Goal: Task Accomplishment & Management: Manage account settings

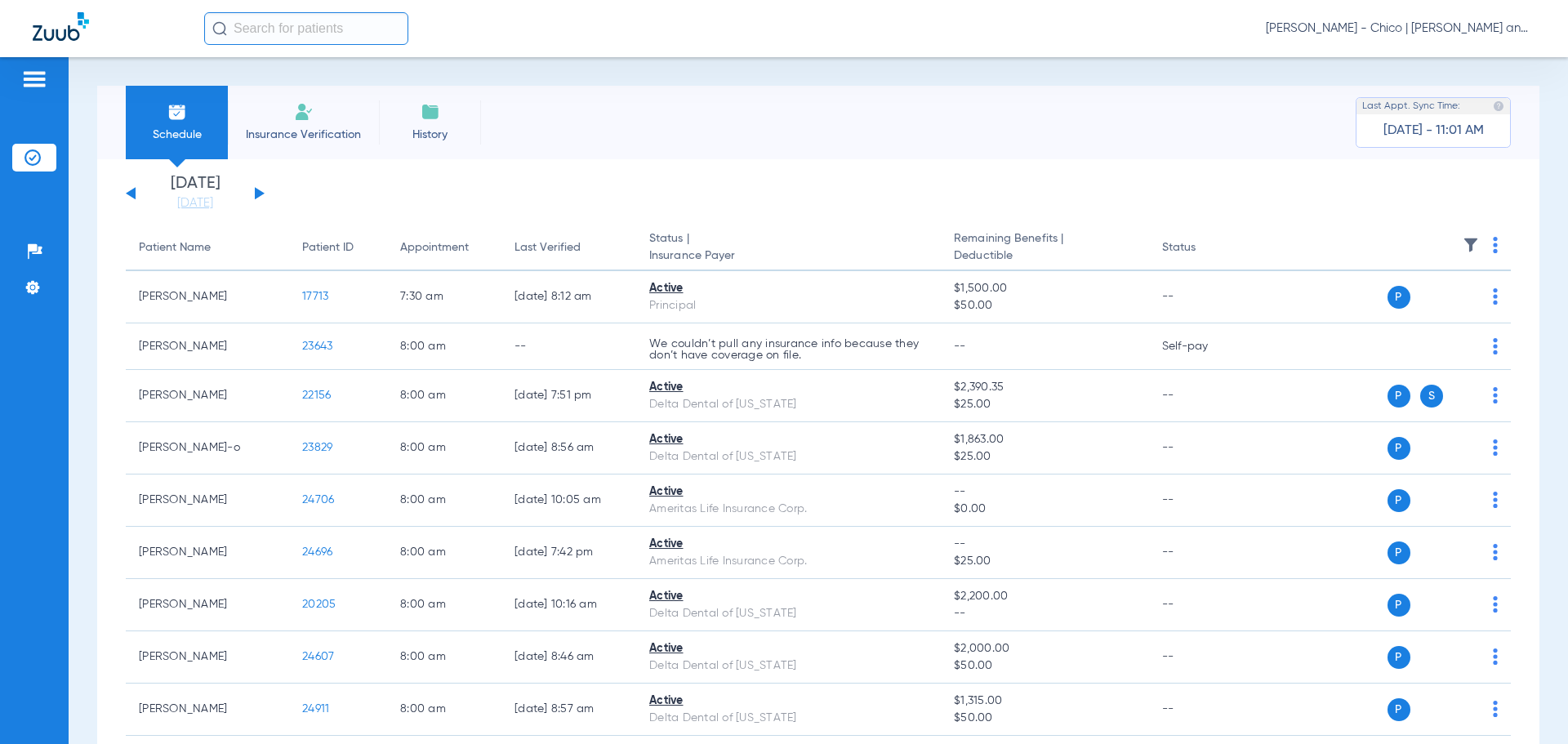
click at [266, 19] on input "text" at bounding box center [306, 28] width 204 height 32
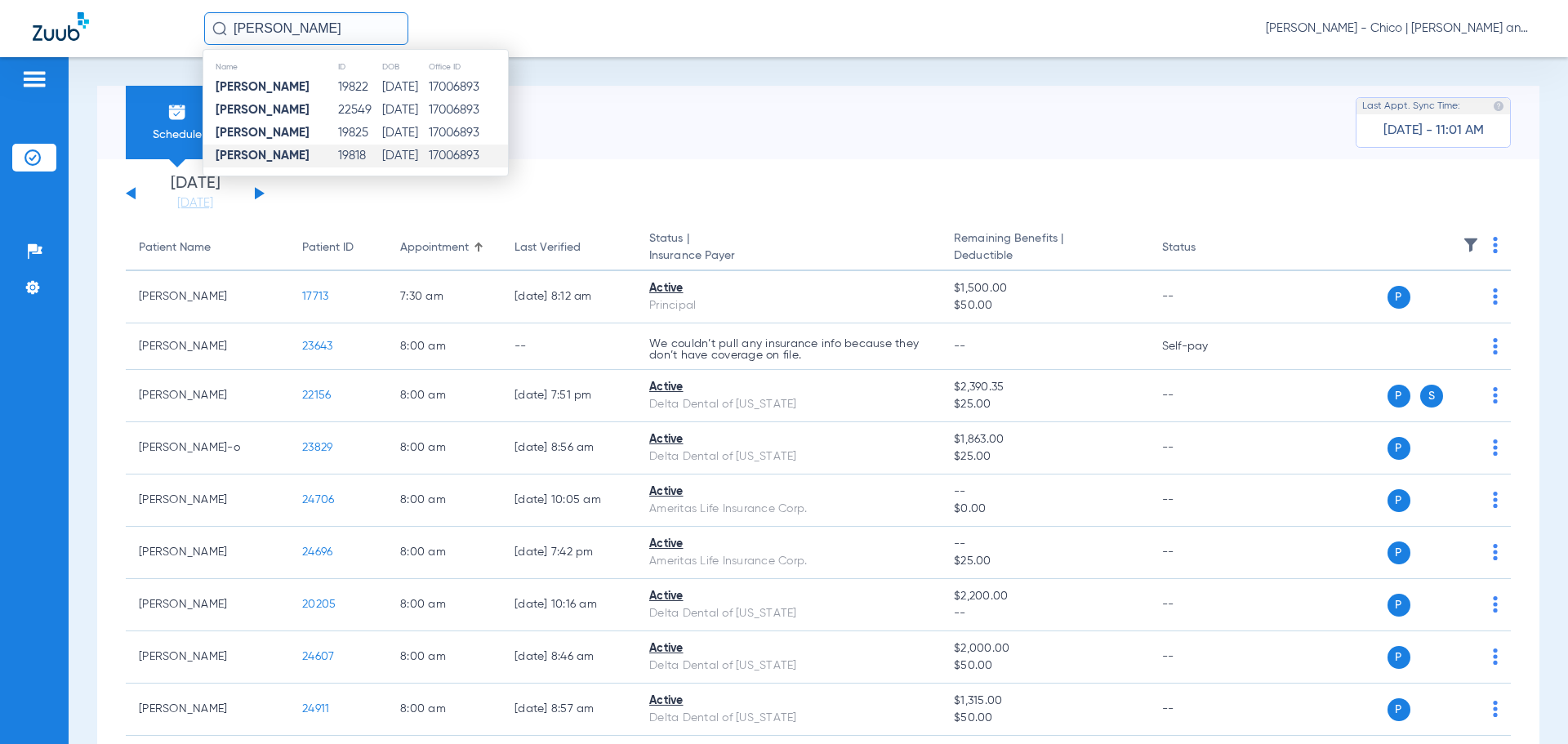
type input "richard lopez"
click at [253, 155] on strong "Richard Lopez" at bounding box center [262, 155] width 94 height 12
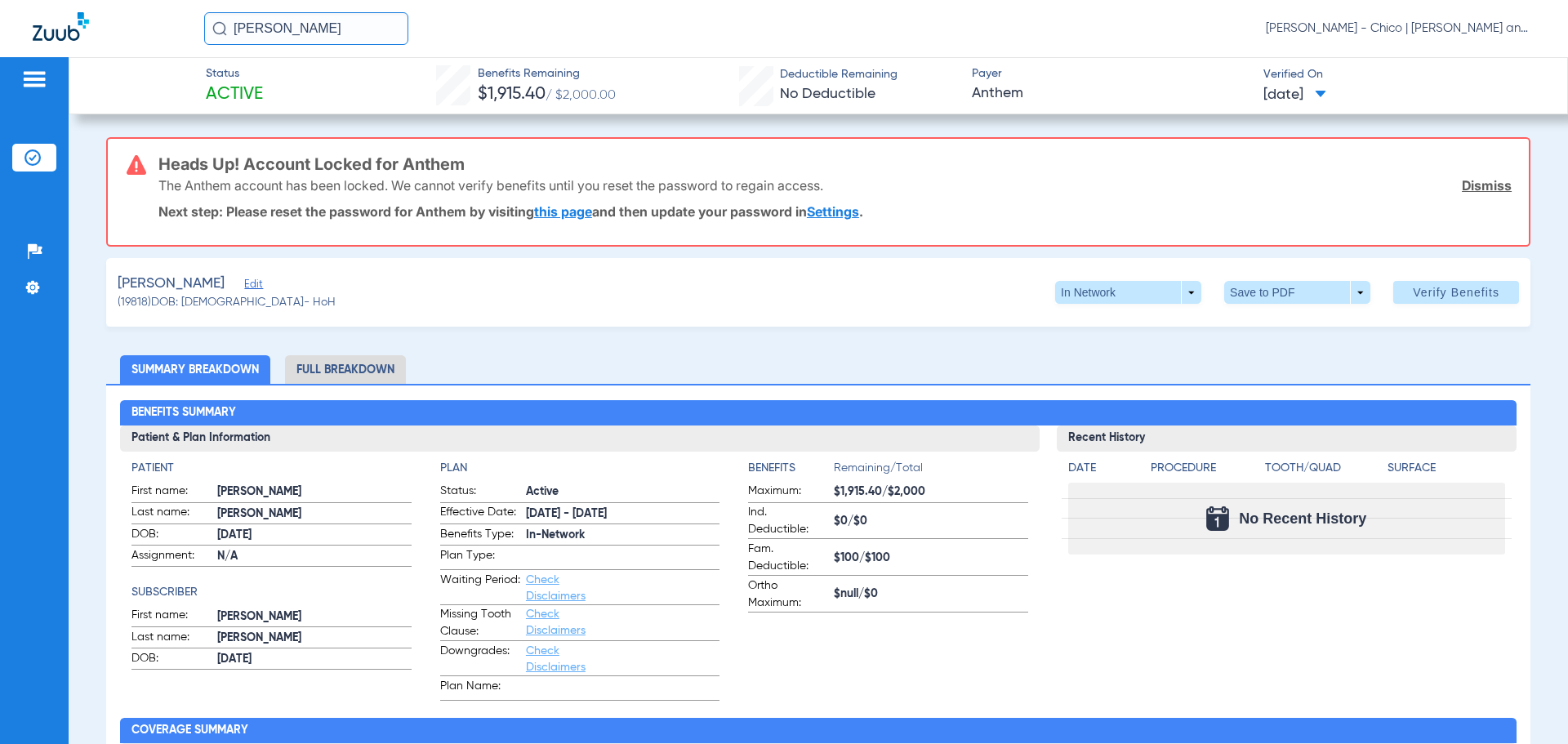
click at [566, 215] on link "this page" at bounding box center [563, 212] width 58 height 17
click at [559, 208] on link "this page" at bounding box center [563, 212] width 58 height 17
click at [850, 210] on link "Settings" at bounding box center [832, 212] width 52 height 17
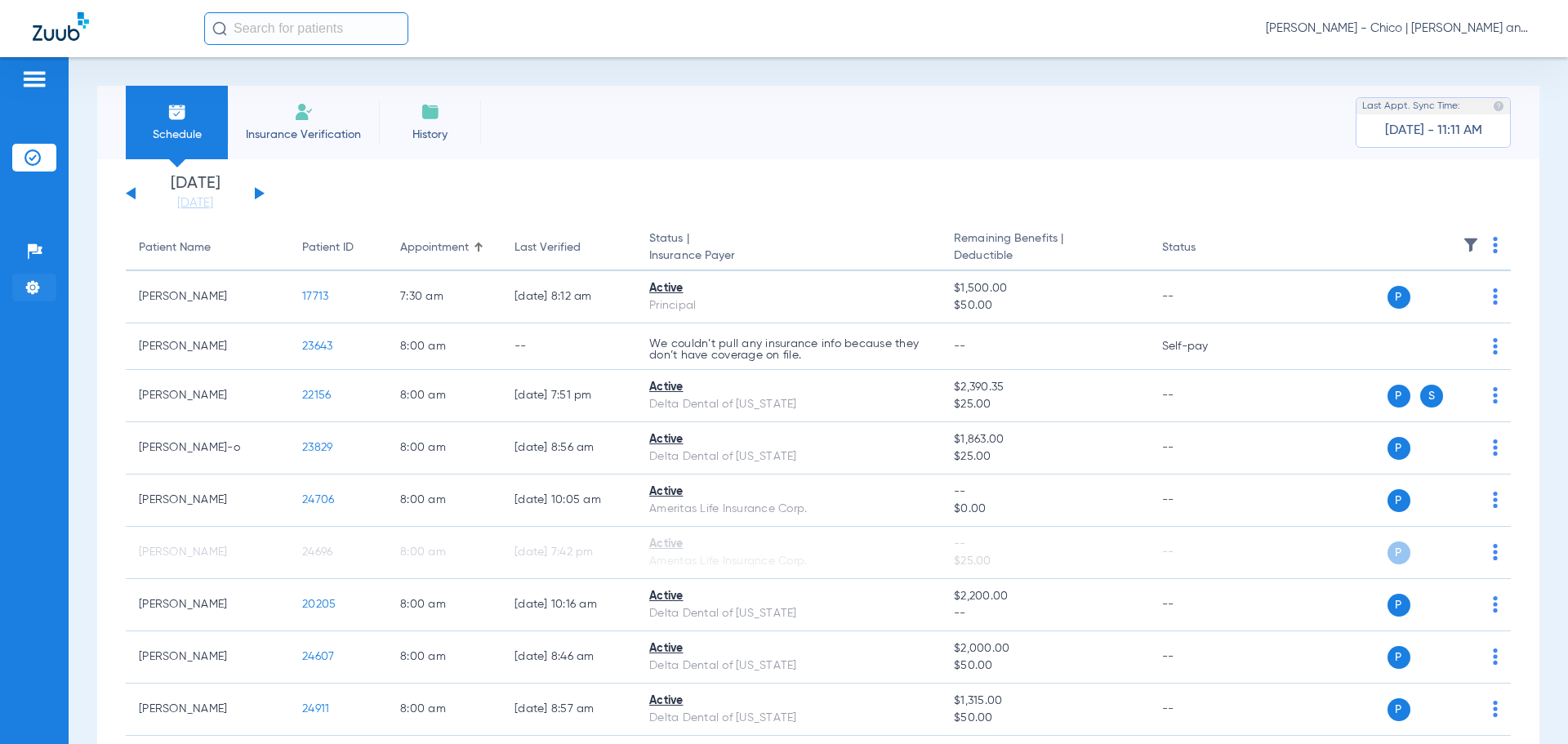
click at [26, 280] on img at bounding box center [32, 287] width 17 height 17
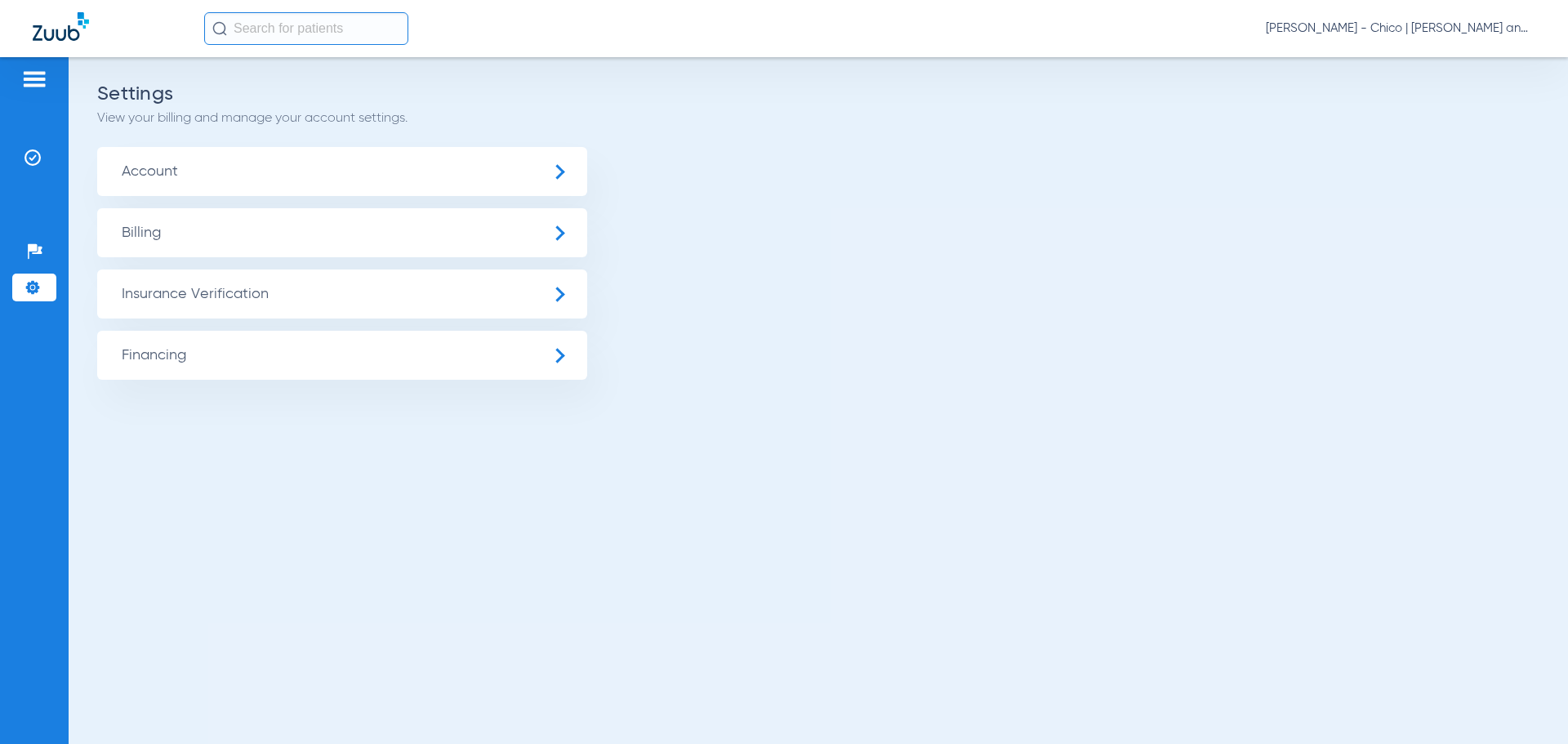
click at [542, 291] on span "Insurance Verification" at bounding box center [342, 293] width 490 height 49
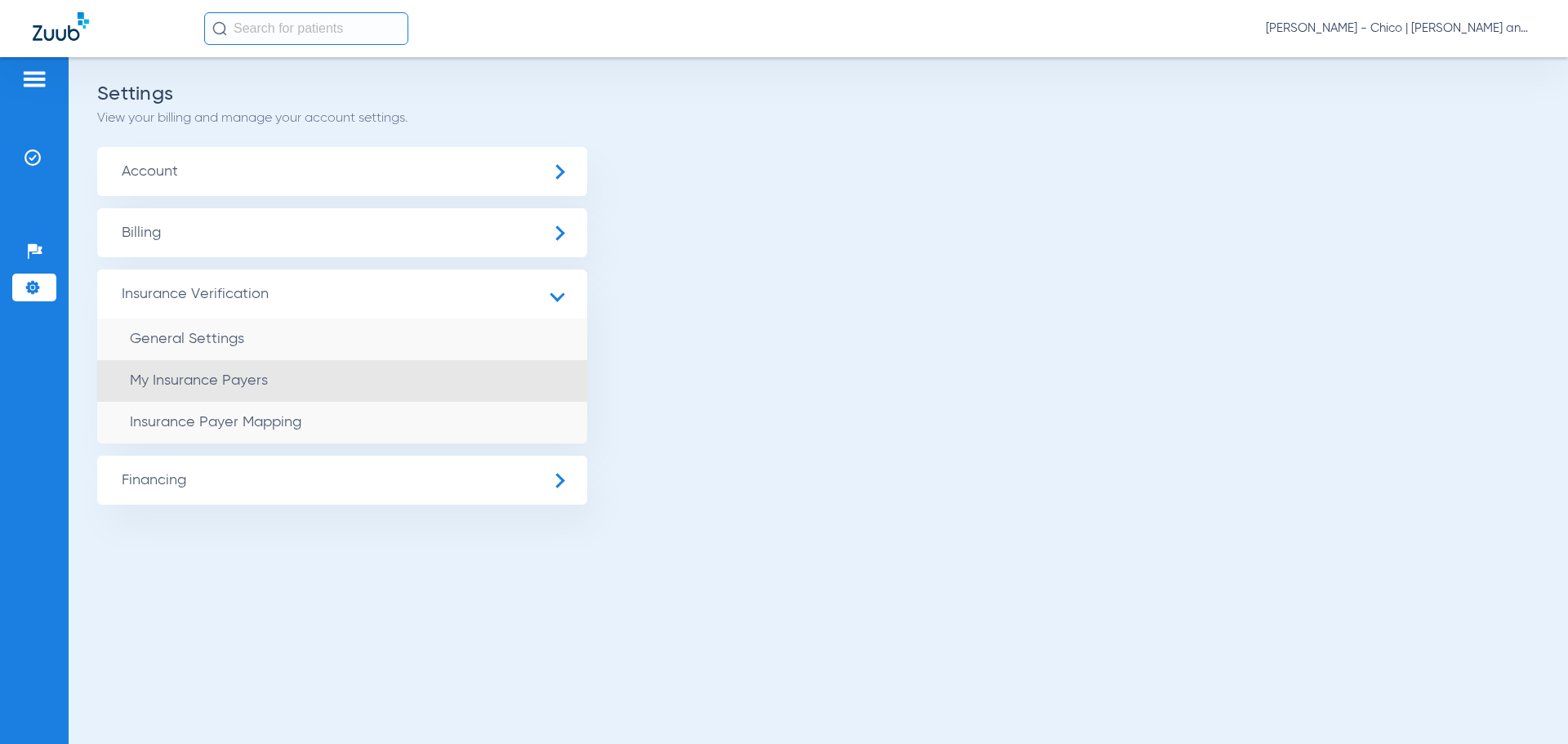
click at [219, 383] on span "My Insurance Payers" at bounding box center [198, 380] width 138 height 15
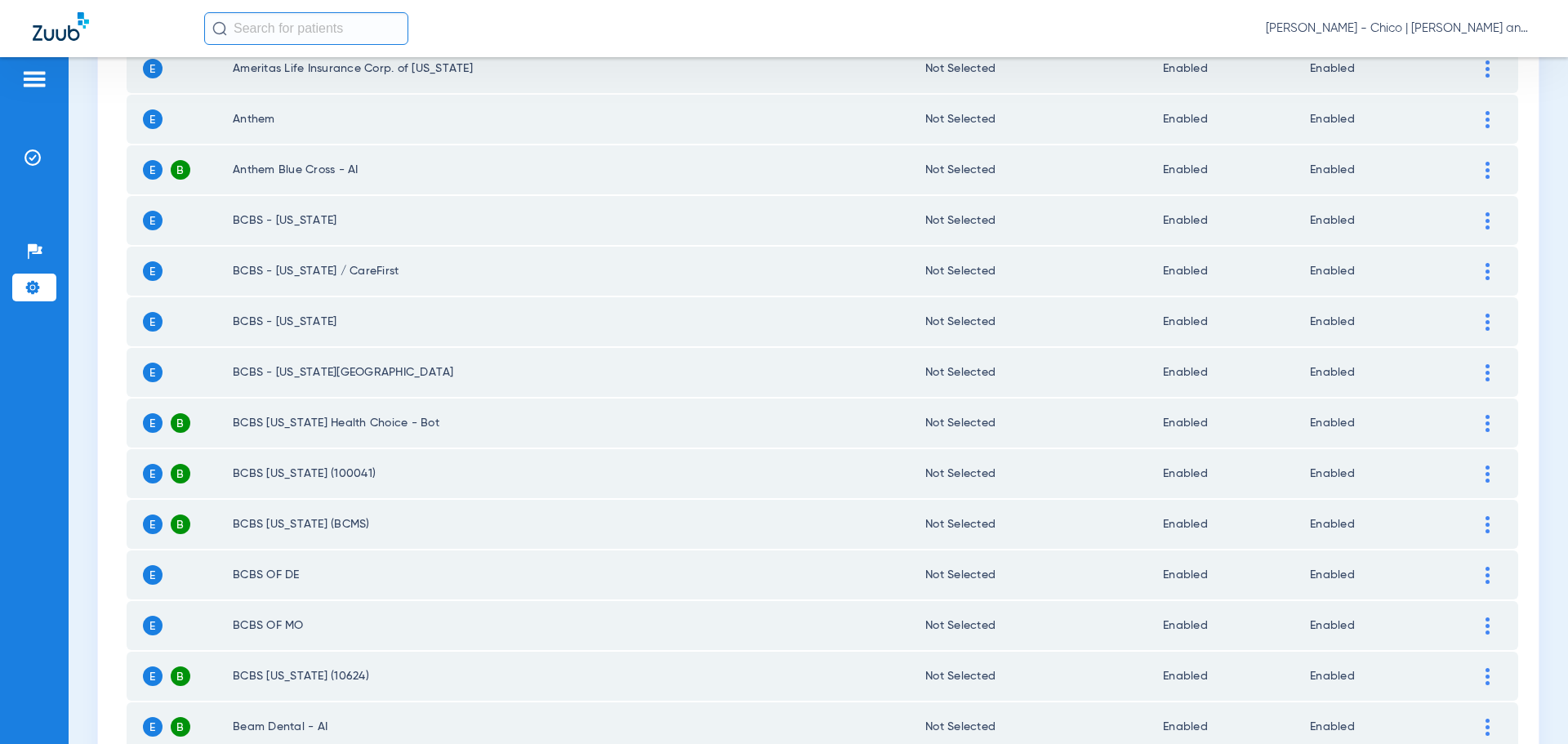
scroll to position [1388, 0]
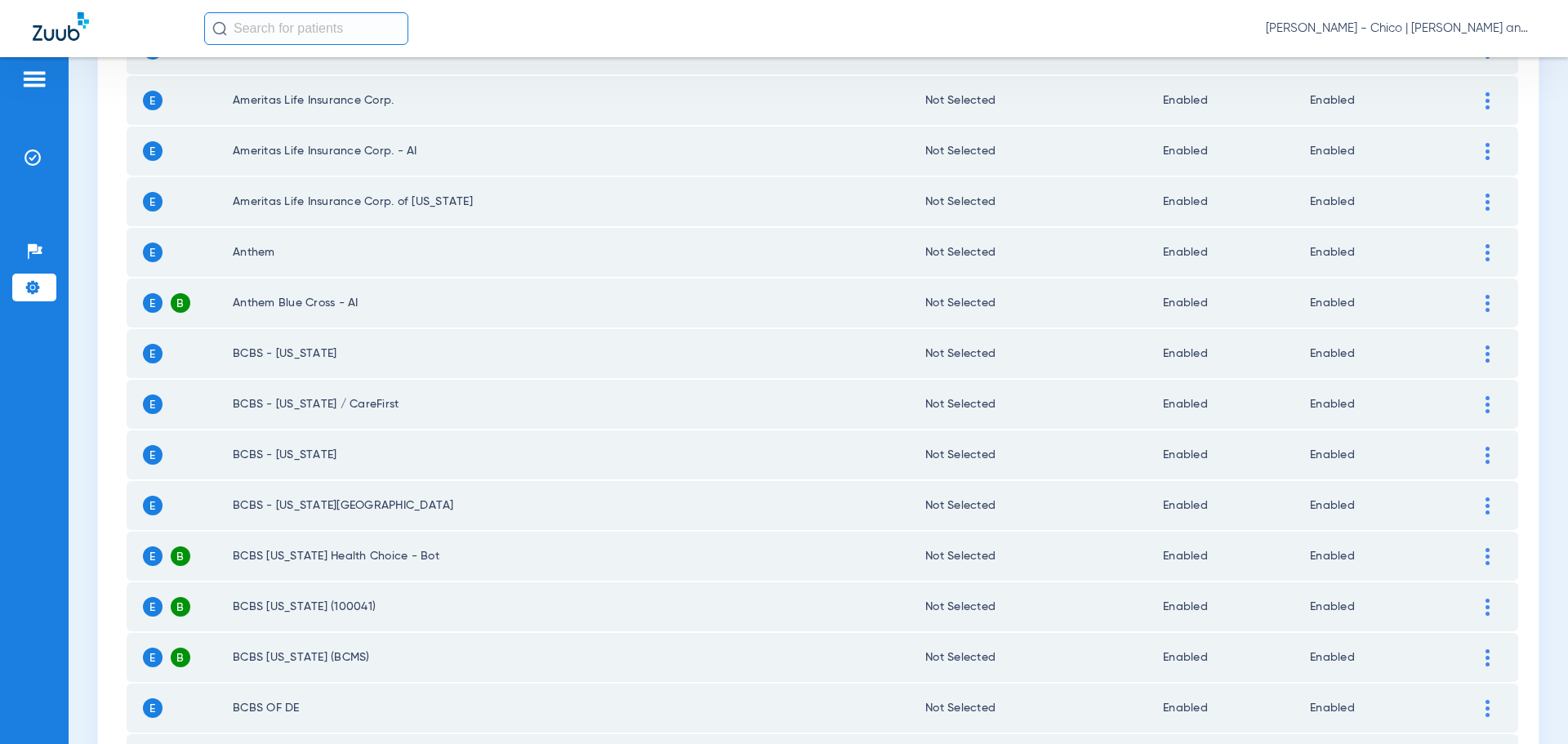
click at [1477, 305] on div at bounding box center [1487, 303] width 28 height 17
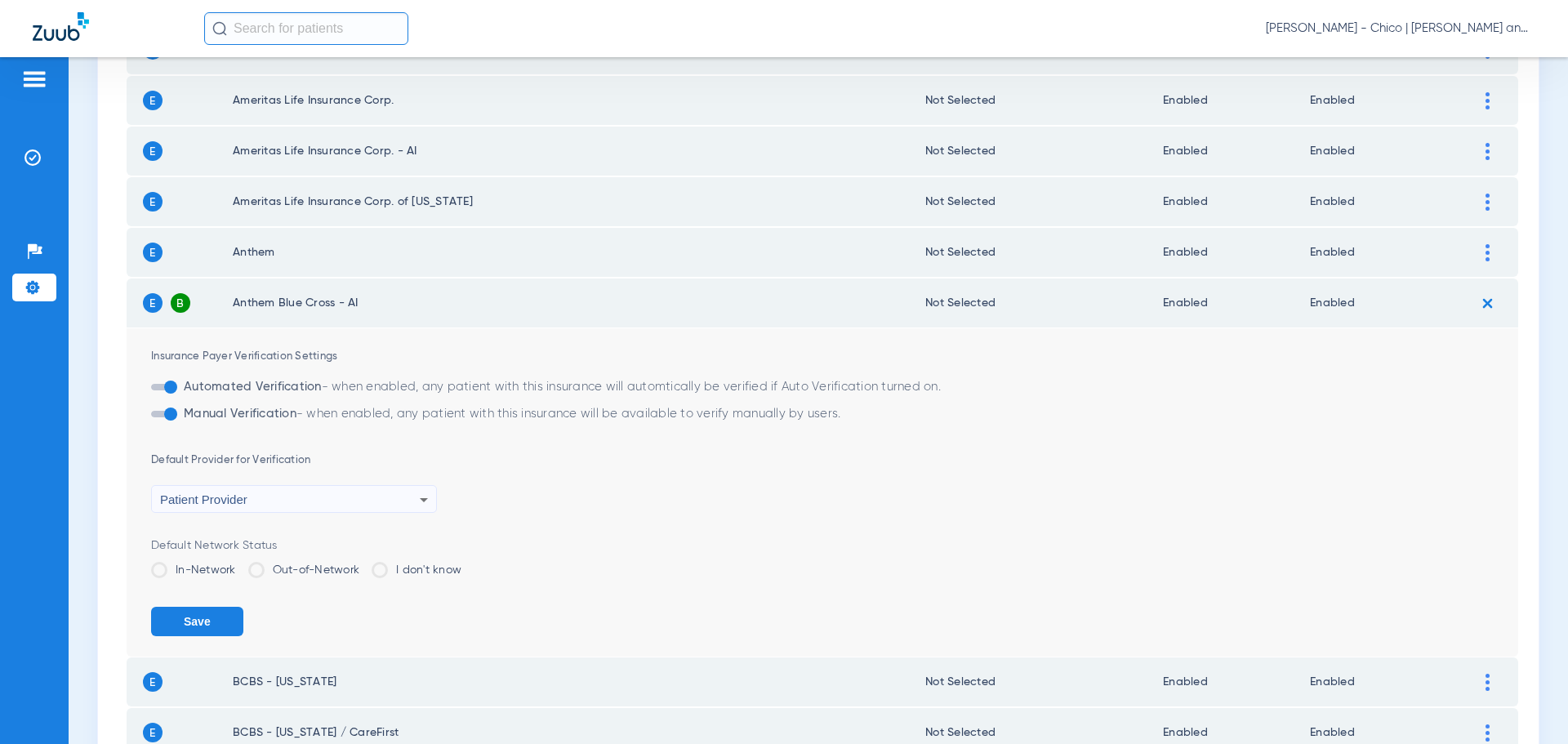
click at [833, 475] on div "Default Provider for Verification Patient Provider" at bounding box center [835, 482] width 1367 height 61
click at [159, 571] on span at bounding box center [159, 570] width 17 height 17
click at [240, 564] on input "In-Network" at bounding box center [240, 564] width 0 height 0
click at [741, 558] on div "Default Network Status In-Network Out-of-Network I don't know" at bounding box center [835, 564] width 1367 height 53
click at [182, 622] on button "Save" at bounding box center [197, 621] width 92 height 29
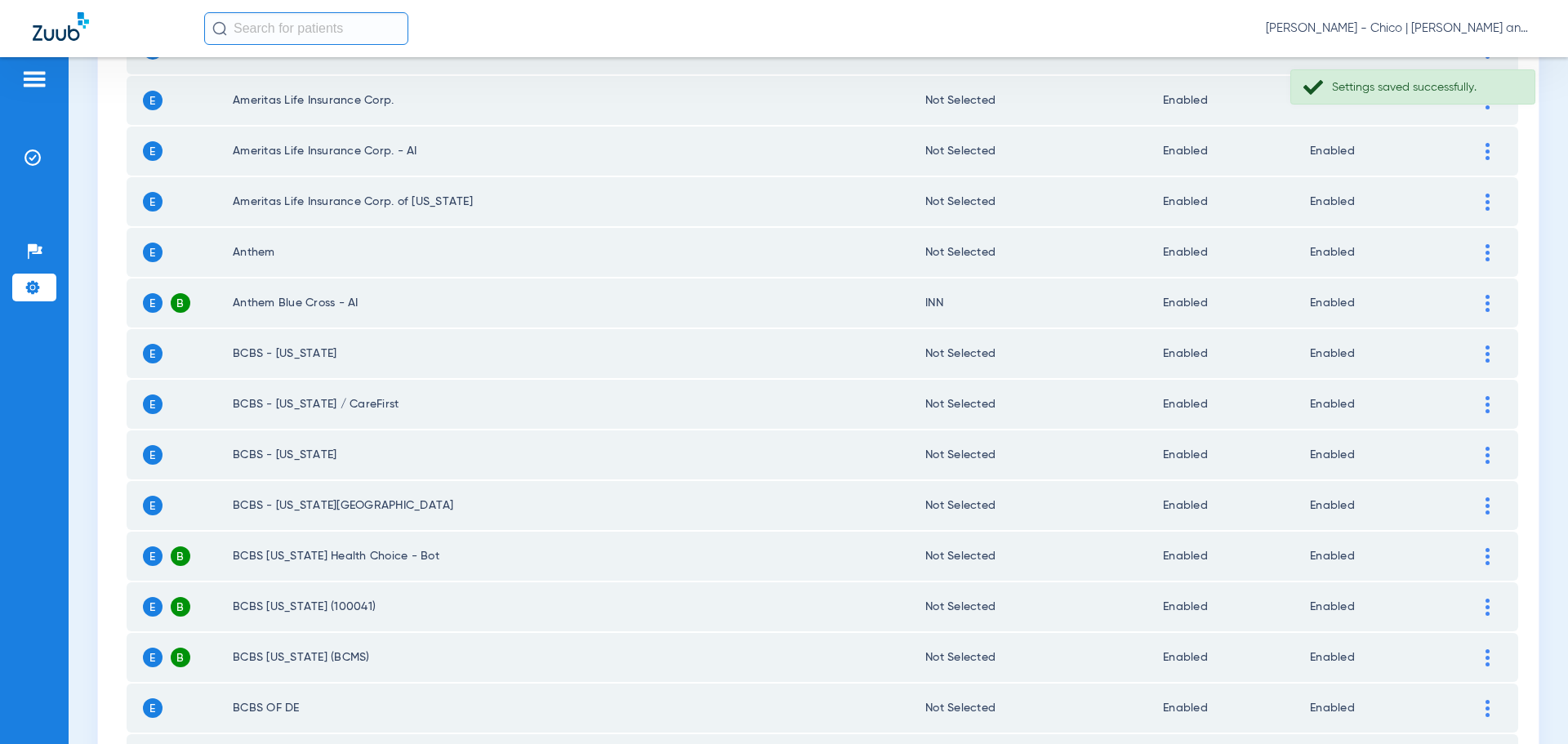
click at [1473, 246] on div at bounding box center [1487, 252] width 28 height 17
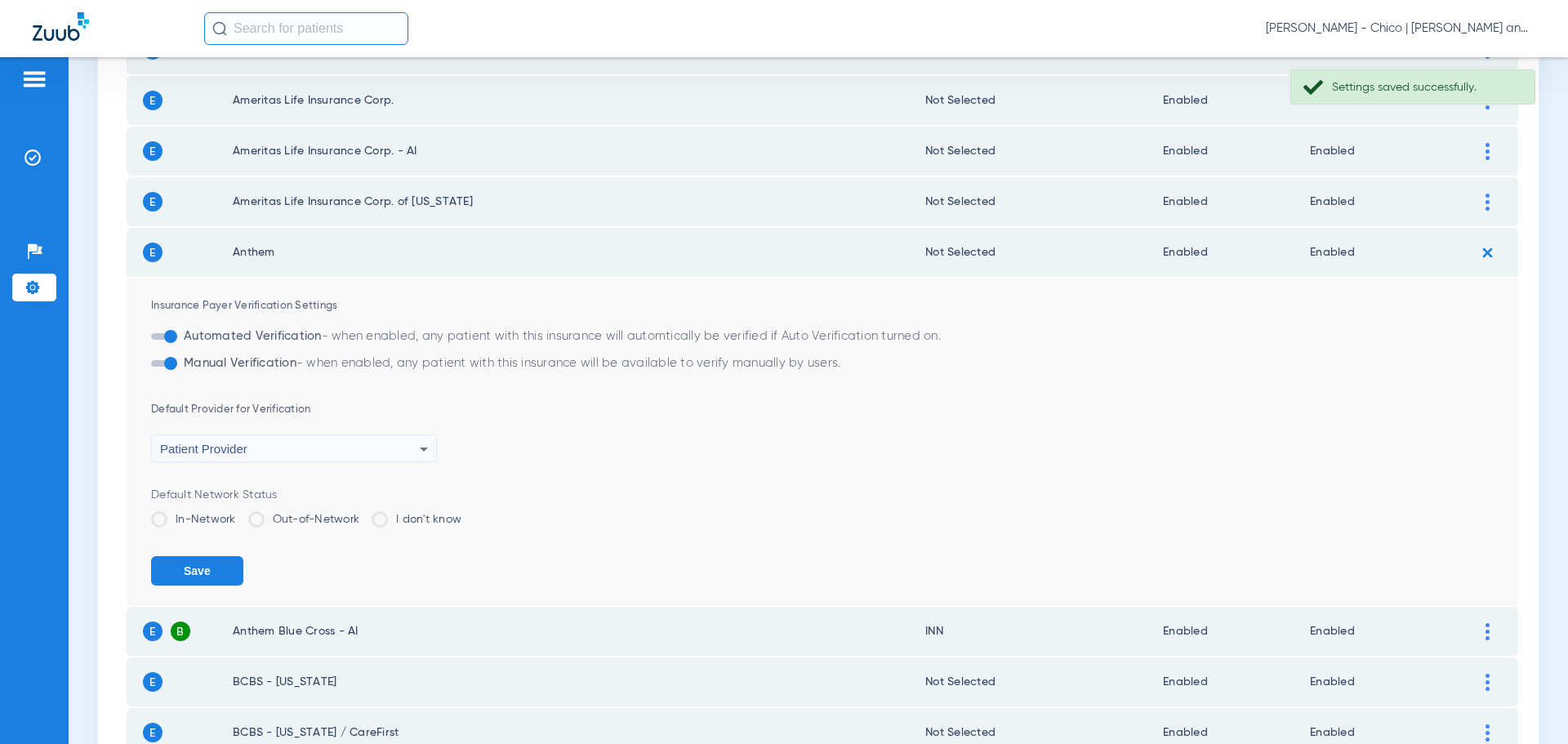
click at [164, 517] on span at bounding box center [159, 520] width 17 height 17
click at [240, 513] on input "In-Network" at bounding box center [240, 513] width 0 height 0
click at [198, 573] on button "Save" at bounding box center [197, 570] width 92 height 29
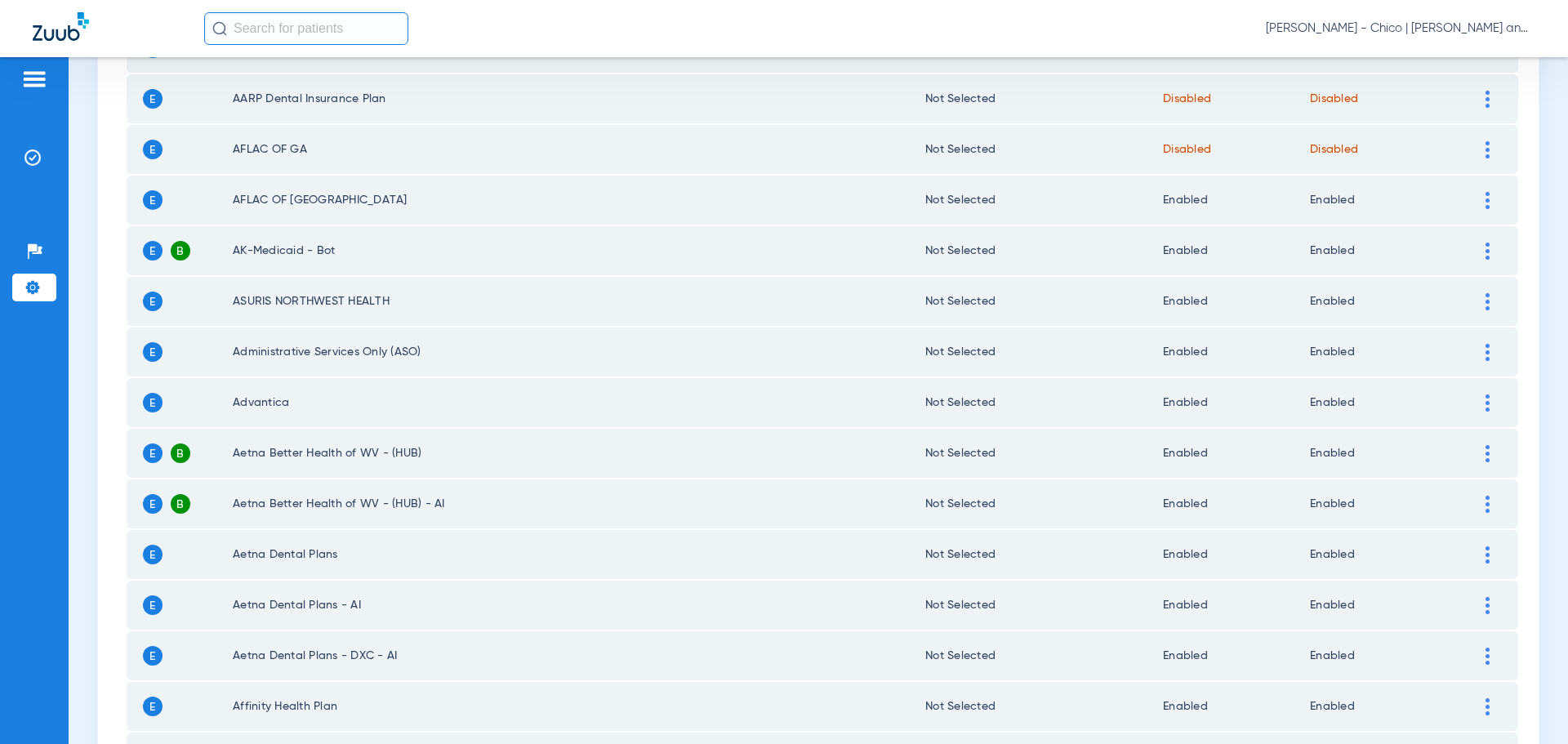
scroll to position [571, 0]
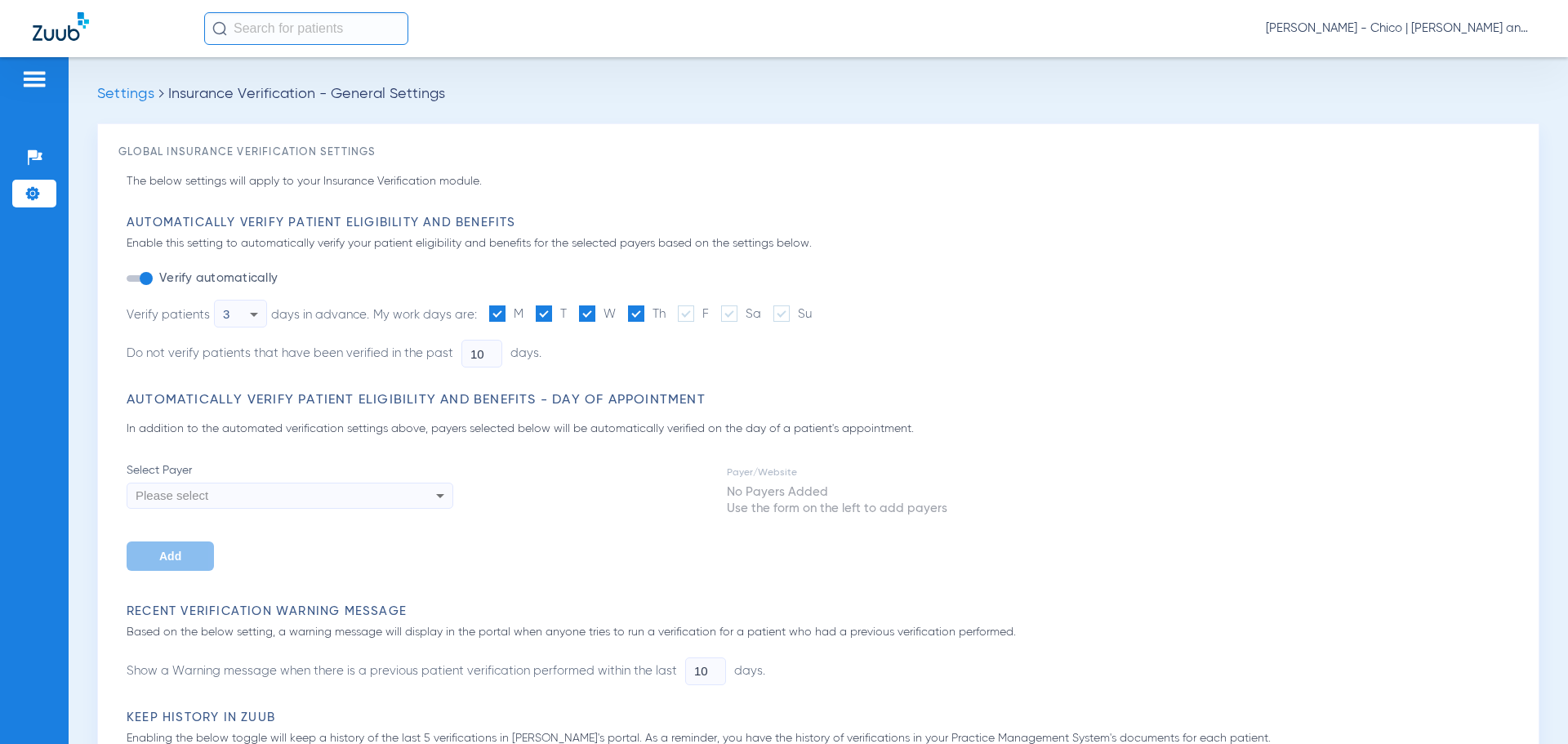
type input "90"
click at [1270, 389] on div "Automatically Verify Patient Eligibility and Benefits Enable this setting to au…" at bounding box center [821, 303] width 1391 height 177
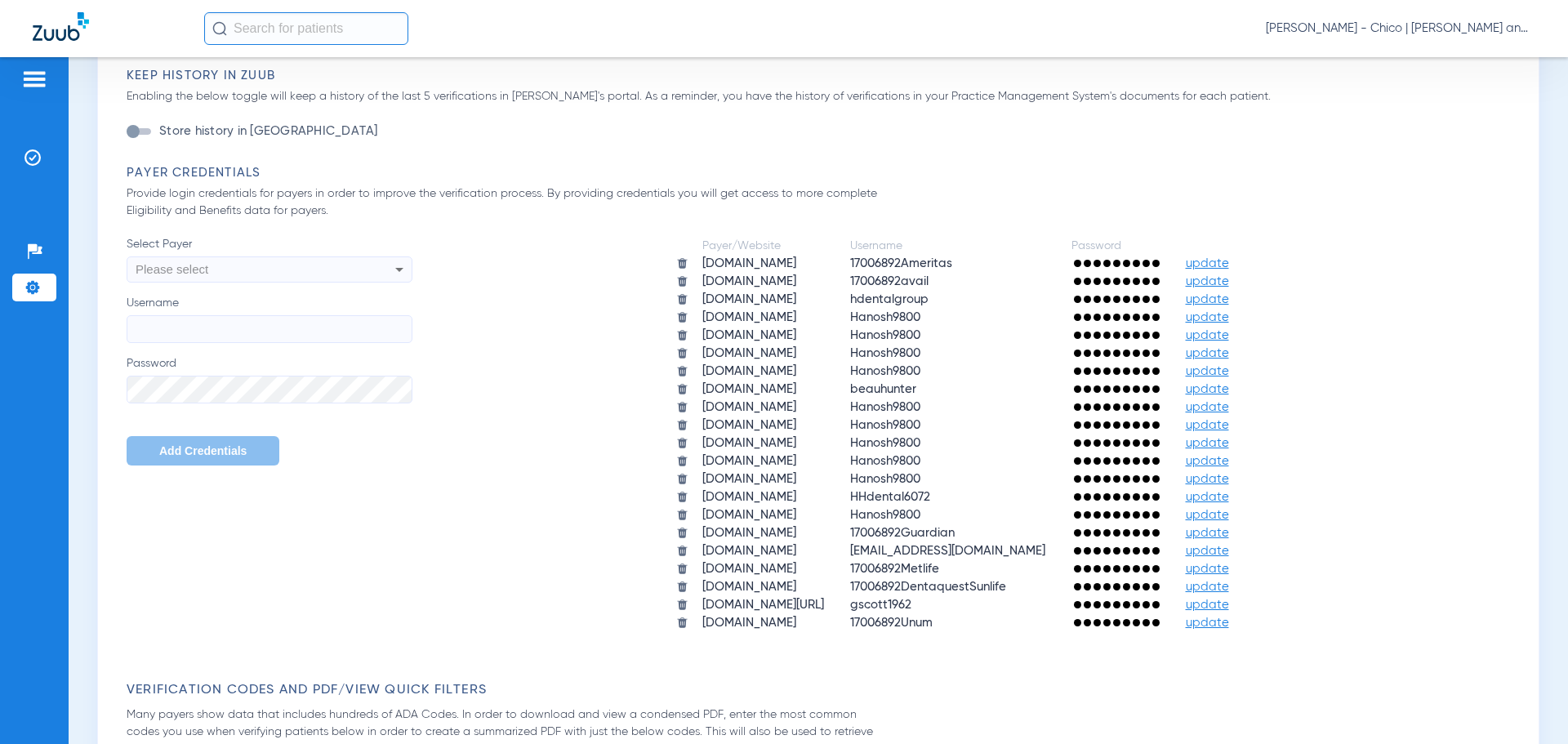
scroll to position [653, 0]
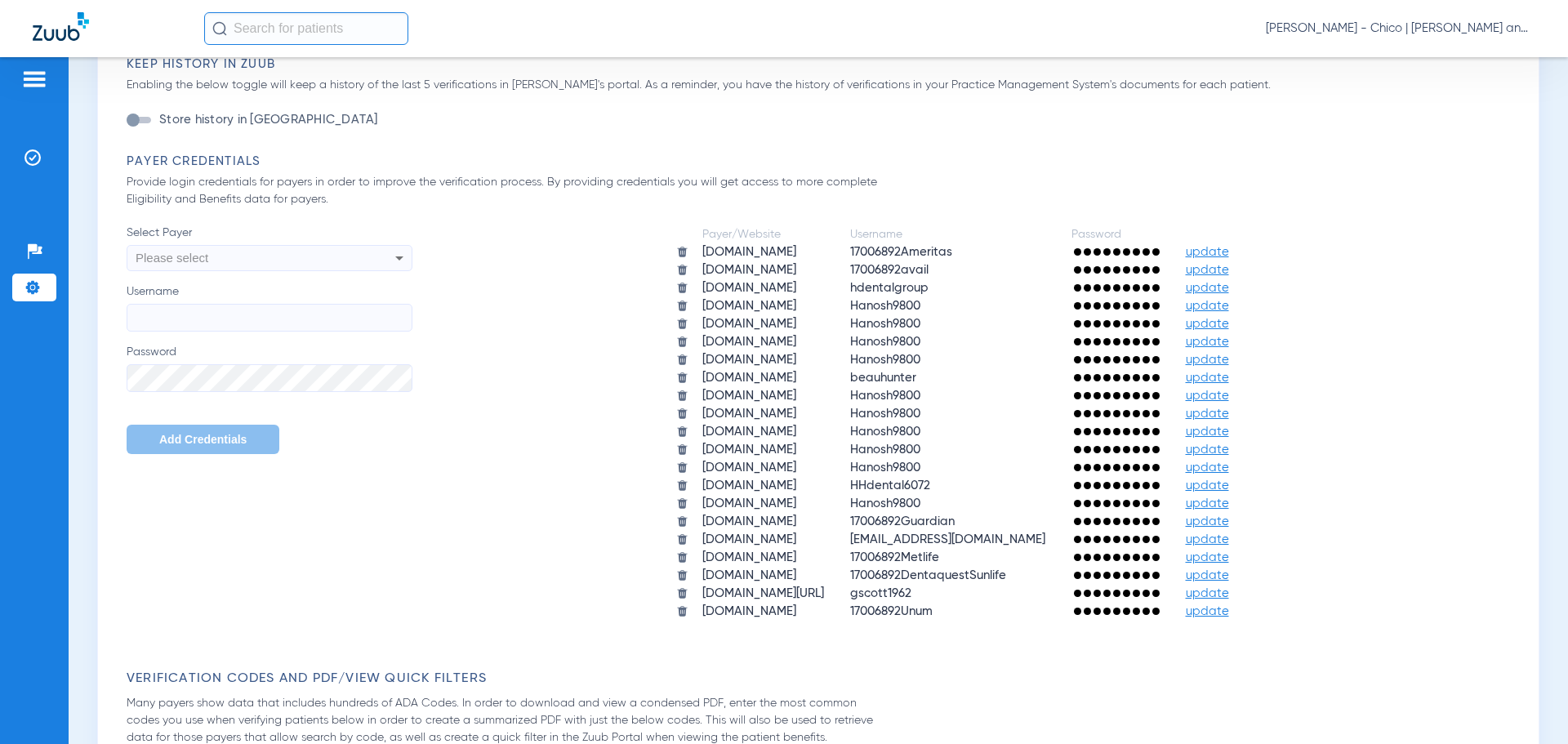
click at [478, 491] on div "Payer/Website Username Password [DOMAIN_NAME] 17006892Ameritas update [DOMAIN_N…" at bounding box center [965, 423] width 1105 height 397
click at [394, 255] on icon at bounding box center [399, 258] width 20 height 20
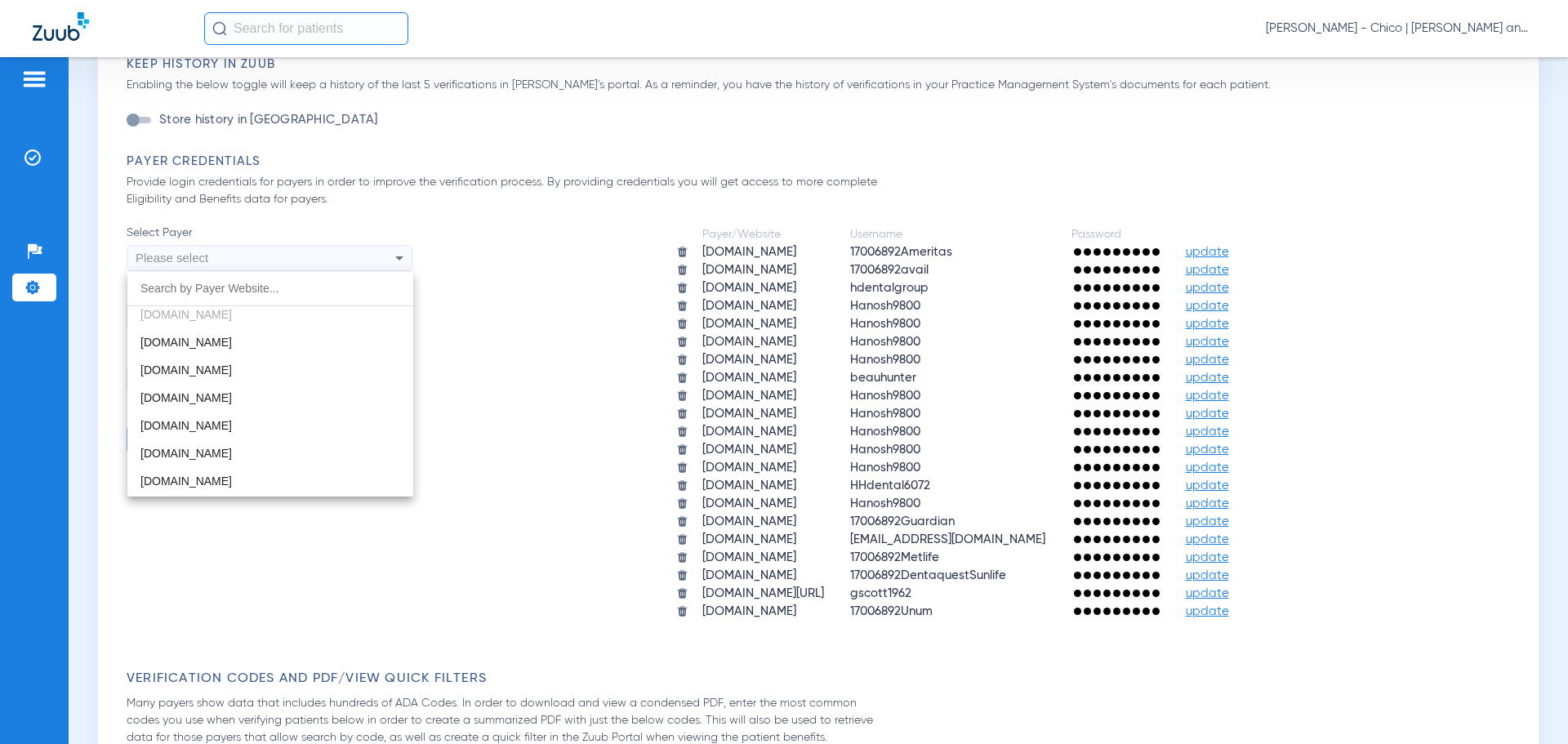
scroll to position [1061, 0]
click at [1458, 271] on div at bounding box center [784, 372] width 1568 height 744
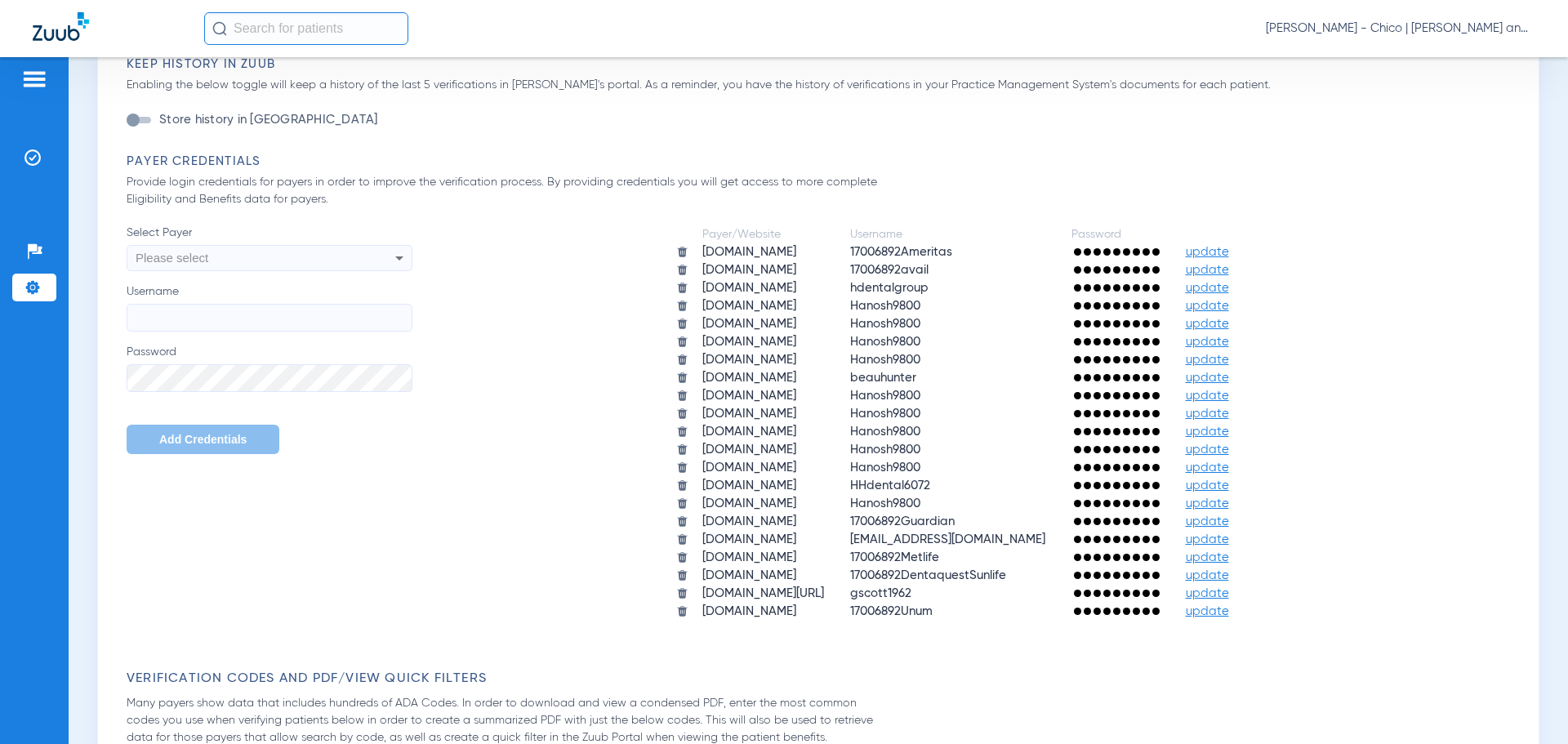
click at [1535, 242] on div "Settings Insurance Verification - General Settings Global Insurance Verificatio…" at bounding box center [818, 400] width 1499 height 687
